Goal: Information Seeking & Learning: Check status

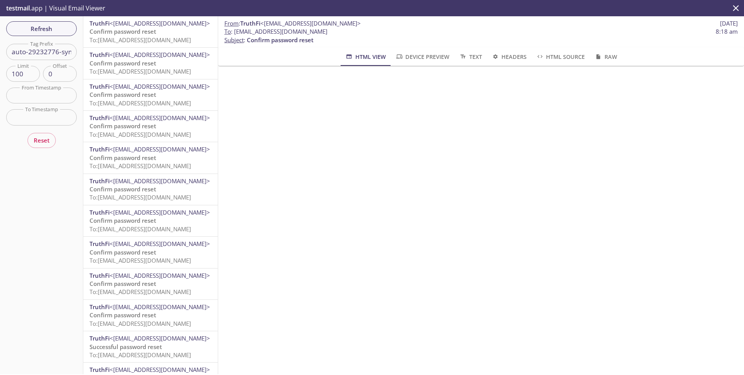
click at [740, 9] on icon "close" at bounding box center [736, 8] width 10 height 10
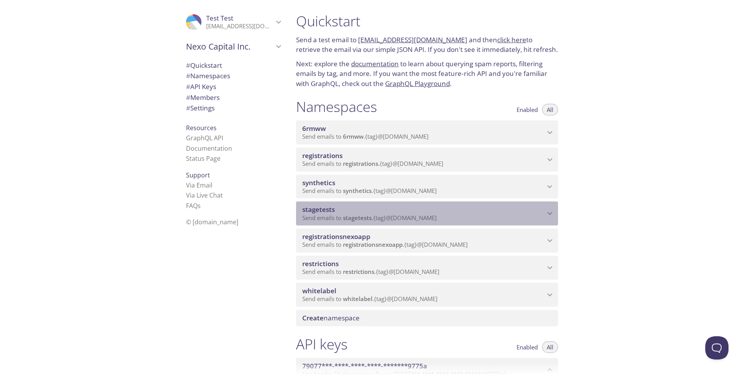
click at [335, 217] on span "Send emails to stagetests . {tag} @[DOMAIN_NAME]" at bounding box center [369, 218] width 135 height 8
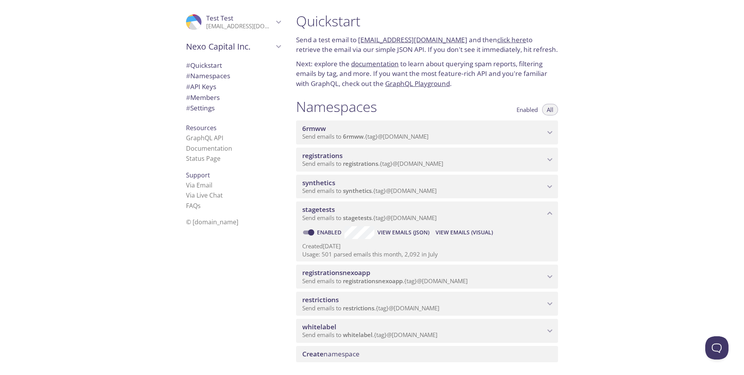
click at [459, 234] on span "View Emails (Visual)" at bounding box center [464, 232] width 57 height 9
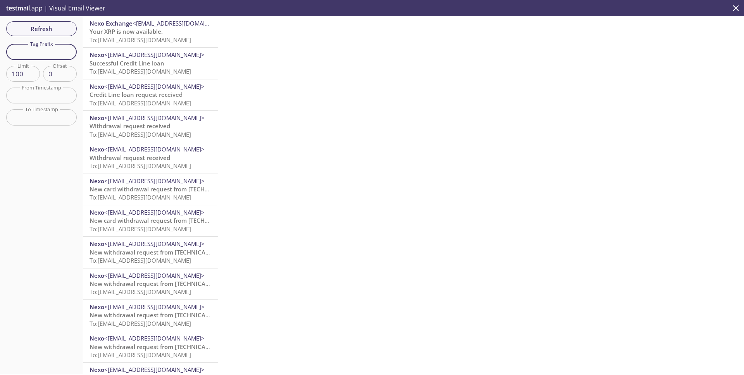
click at [51, 53] on input "text" at bounding box center [41, 52] width 71 height 16
paste input "mario-top4"
type input "mario-top4"
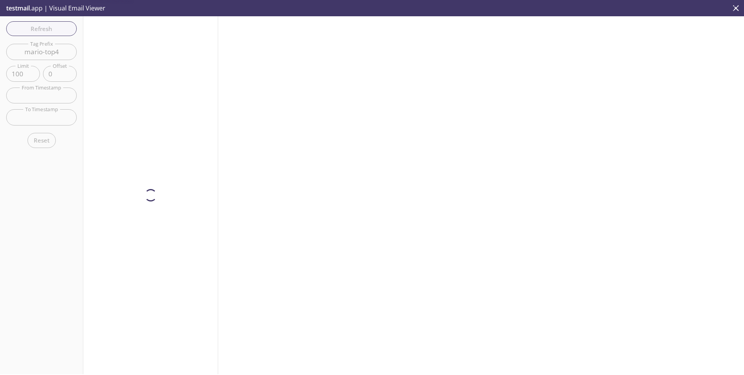
click at [54, 30] on div "Refresh Filters Tag Prefix mario-top4 Tag Prefix Limit 100 Limit Offset 0 Offse…" at bounding box center [41, 195] width 83 height 358
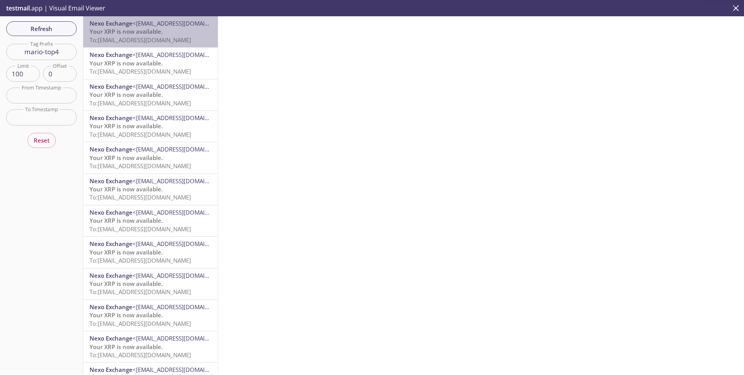
click at [121, 38] on span "To: [EMAIL_ADDRESS][DOMAIN_NAME]" at bounding box center [141, 40] width 102 height 8
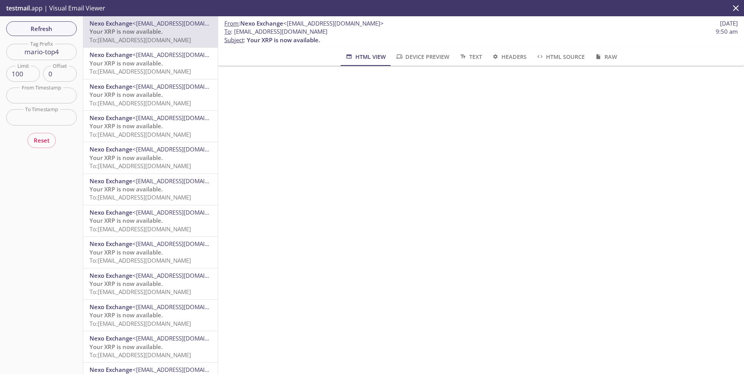
scroll to position [27, 0]
